Goal: Transaction & Acquisition: Download file/media

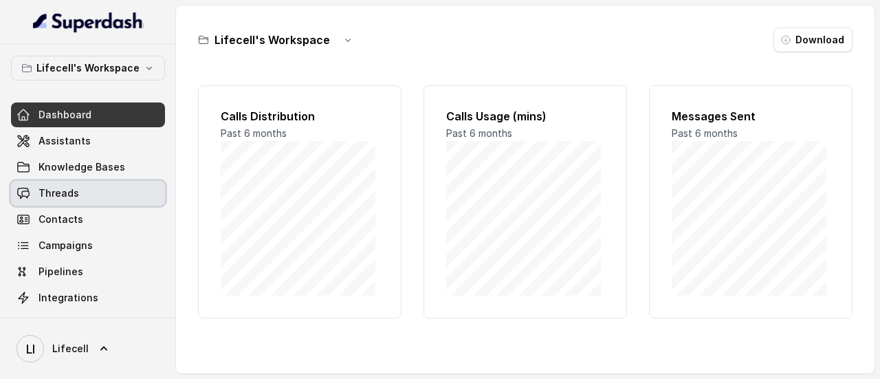
click at [59, 196] on span "Threads" at bounding box center [59, 193] width 41 height 14
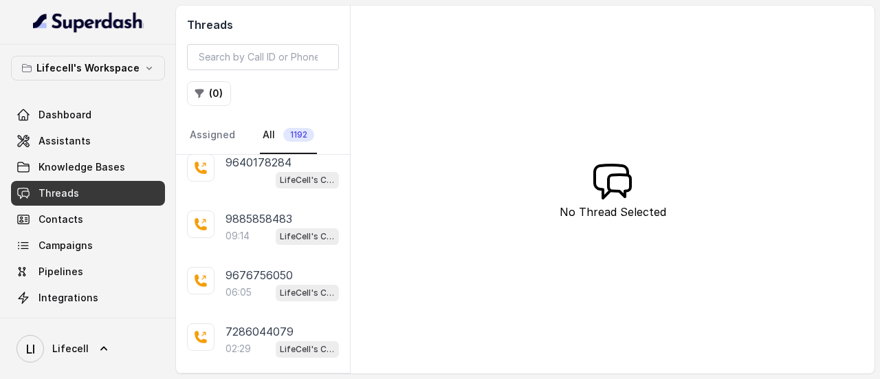
scroll to position [69, 0]
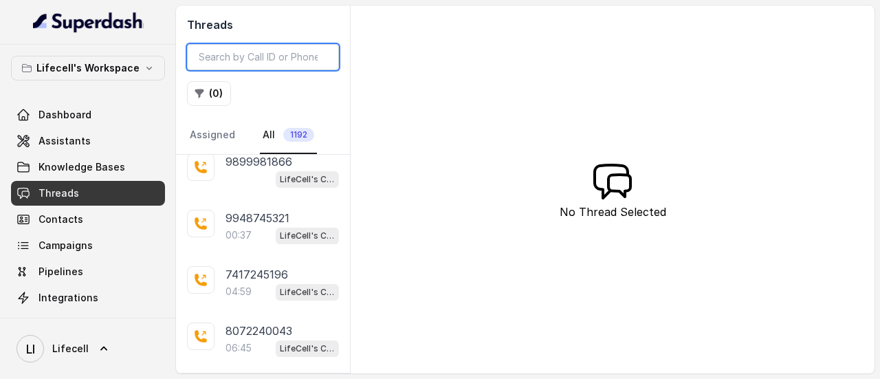
click at [245, 58] on input "search" at bounding box center [263, 57] width 152 height 26
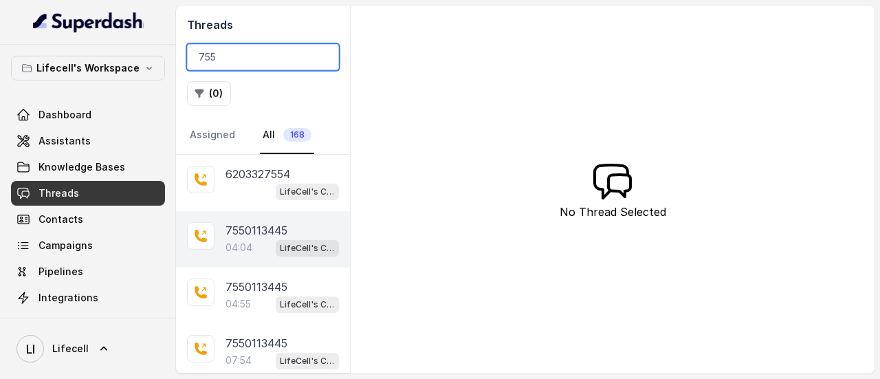
type input "755"
click at [261, 248] on div "04:04 LifeCell's Call Assistant" at bounding box center [282, 248] width 113 height 18
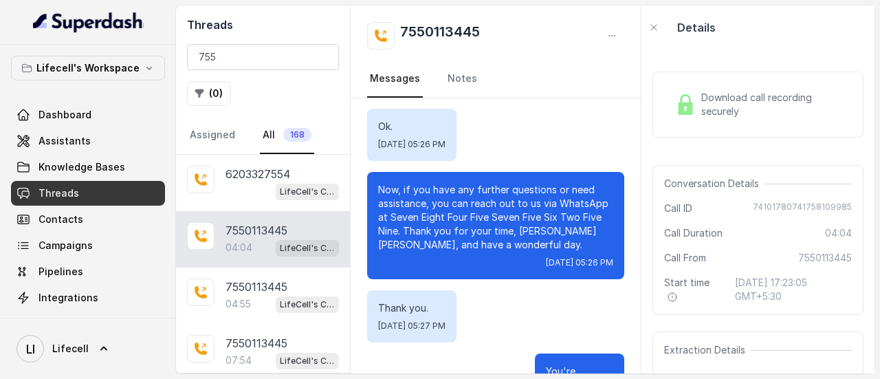
scroll to position [2648, 0]
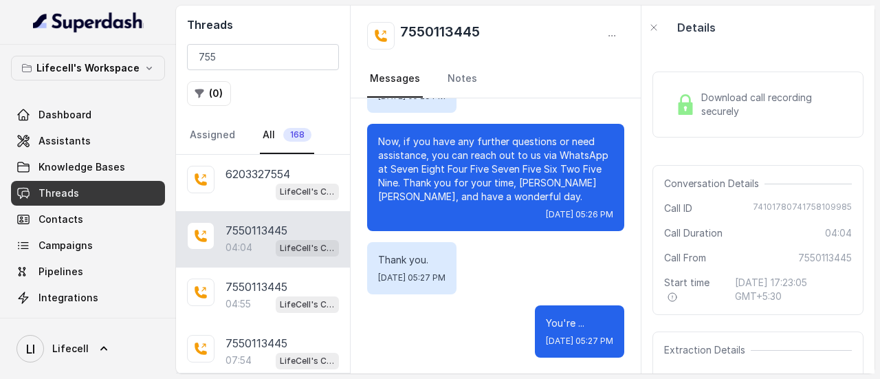
click at [767, 69] on div "Download call recording securely" at bounding box center [757, 105] width 211 height 88
click at [756, 93] on span "Download call recording securely" at bounding box center [773, 105] width 145 height 28
